Goal: Task Accomplishment & Management: Manage account settings

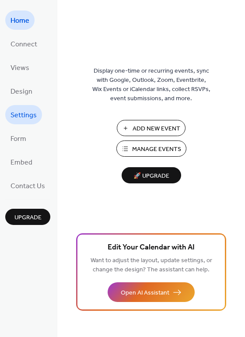
click at [30, 115] on span "Settings" at bounding box center [24, 116] width 26 height 14
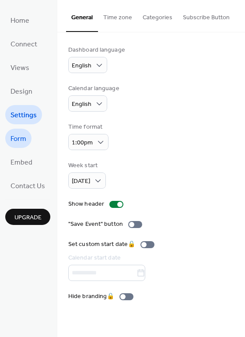
click at [17, 138] on span "Form" at bounding box center [19, 139] width 16 height 14
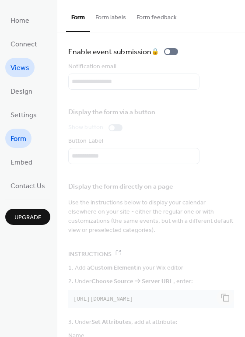
click at [26, 67] on span "Views" at bounding box center [20, 68] width 19 height 14
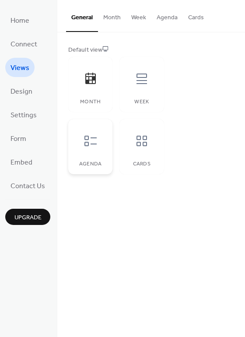
click at [91, 156] on div "Agenda" at bounding box center [90, 146] width 44 height 55
click at [95, 97] on div "Month" at bounding box center [90, 84] width 44 height 55
click at [192, 16] on button "Cards" at bounding box center [196, 15] width 26 height 31
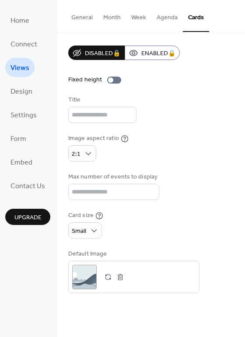
click at [113, 14] on button "Month" at bounding box center [112, 15] width 28 height 31
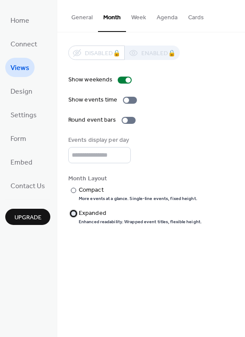
click at [71, 213] on div at bounding box center [73, 213] width 5 height 5
click at [32, 112] on span "Settings" at bounding box center [24, 116] width 26 height 14
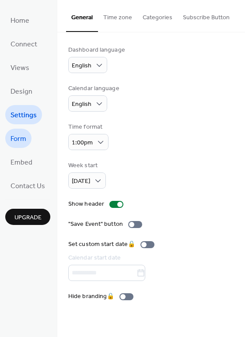
click at [25, 135] on span "Form" at bounding box center [19, 139] width 16 height 14
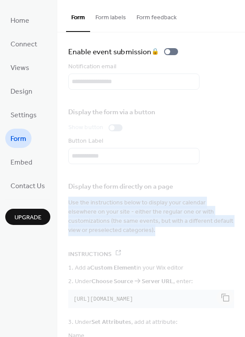
drag, startPoint x: 241, startPoint y: 211, endPoint x: 241, endPoint y: 178, distance: 32.9
click at [241, 178] on div "Enable event submission 🔒 Notification email Display the form via a button Show…" at bounding box center [151, 240] width 188 height 417
click at [20, 156] on span "Embed" at bounding box center [22, 163] width 22 height 14
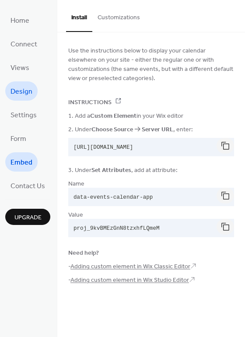
click at [28, 89] on span "Design" at bounding box center [22, 92] width 22 height 14
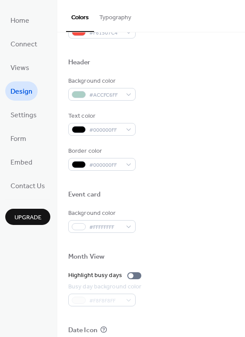
scroll to position [282, 0]
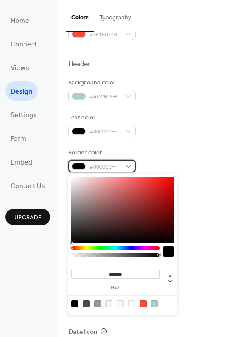
click at [126, 165] on div "#000000FF" at bounding box center [101, 166] width 67 height 13
click at [75, 304] on div at bounding box center [74, 304] width 7 height 7
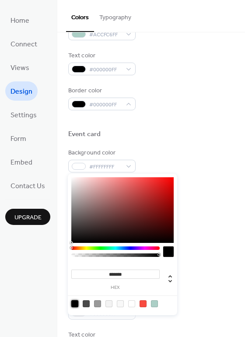
scroll to position [375, 0]
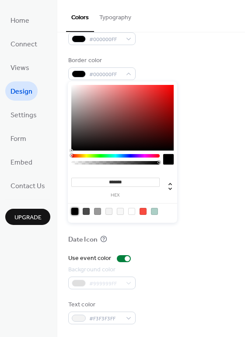
click at [74, 212] on div at bounding box center [74, 211] width 7 height 7
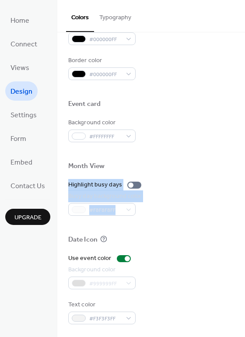
drag, startPoint x: 242, startPoint y: 201, endPoint x: 235, endPoint y: 170, distance: 31.8
